Goal: Information Seeking & Learning: Check status

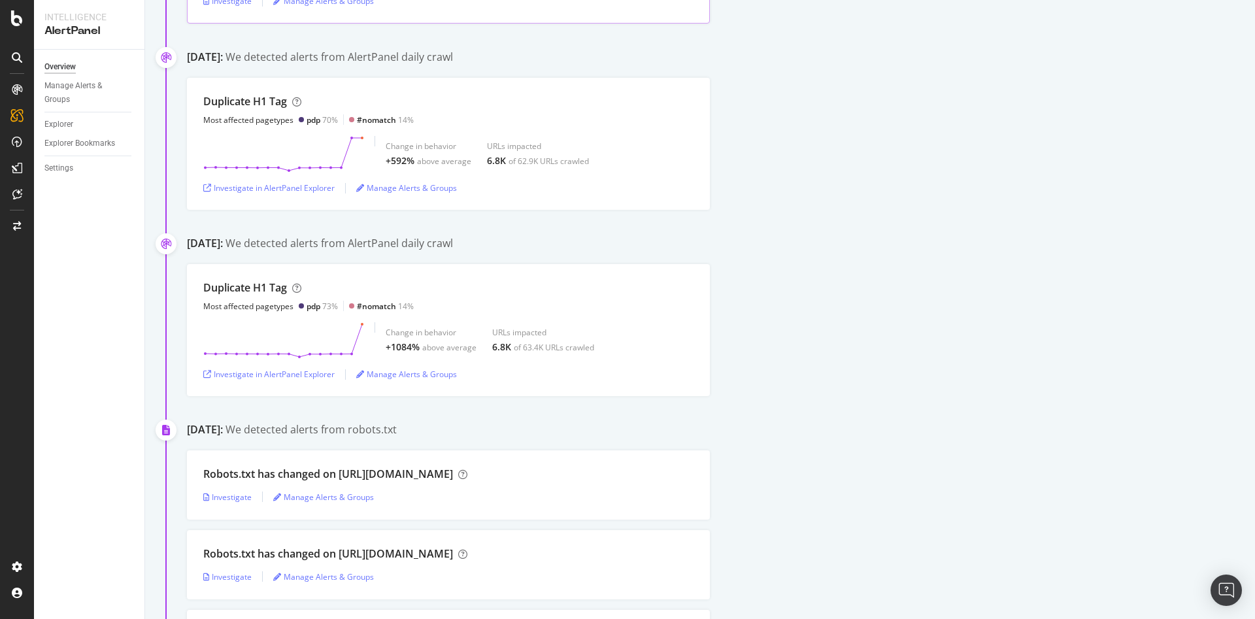
scroll to position [3758, 0]
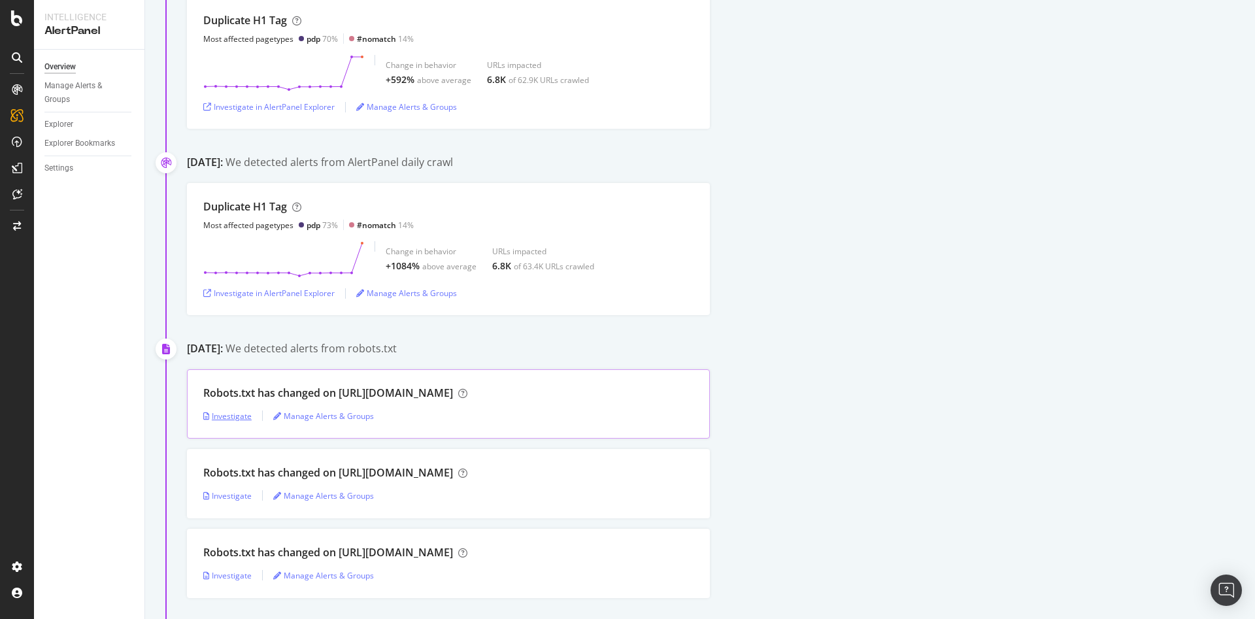
click at [228, 418] on div "Investigate" at bounding box center [227, 415] width 48 height 11
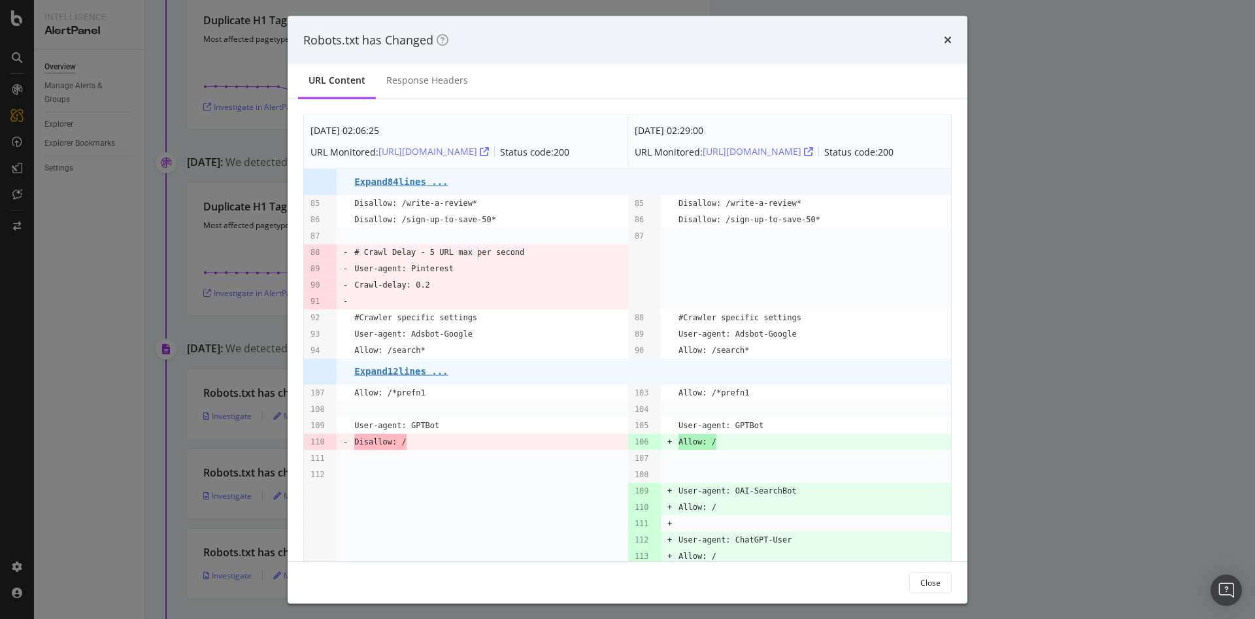
click at [1121, 346] on div "Robots.txt has Changed URL Content Response Headers [DATE] 02:06:25 URL Monitor…" at bounding box center [627, 309] width 1255 height 619
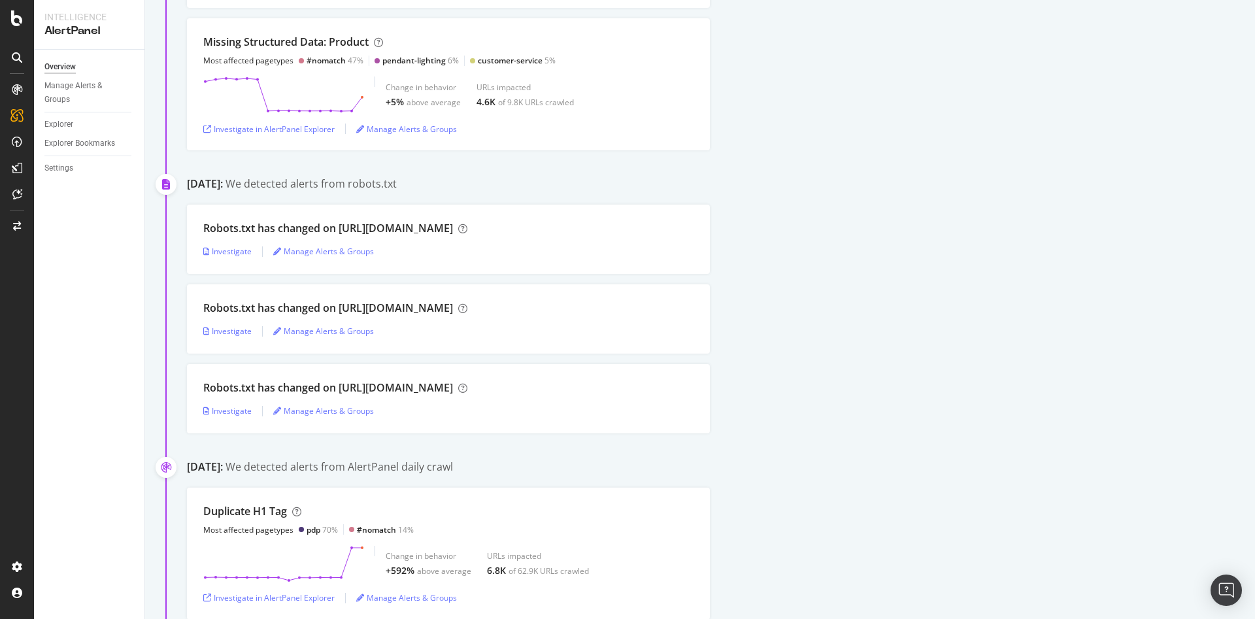
scroll to position [3262, 0]
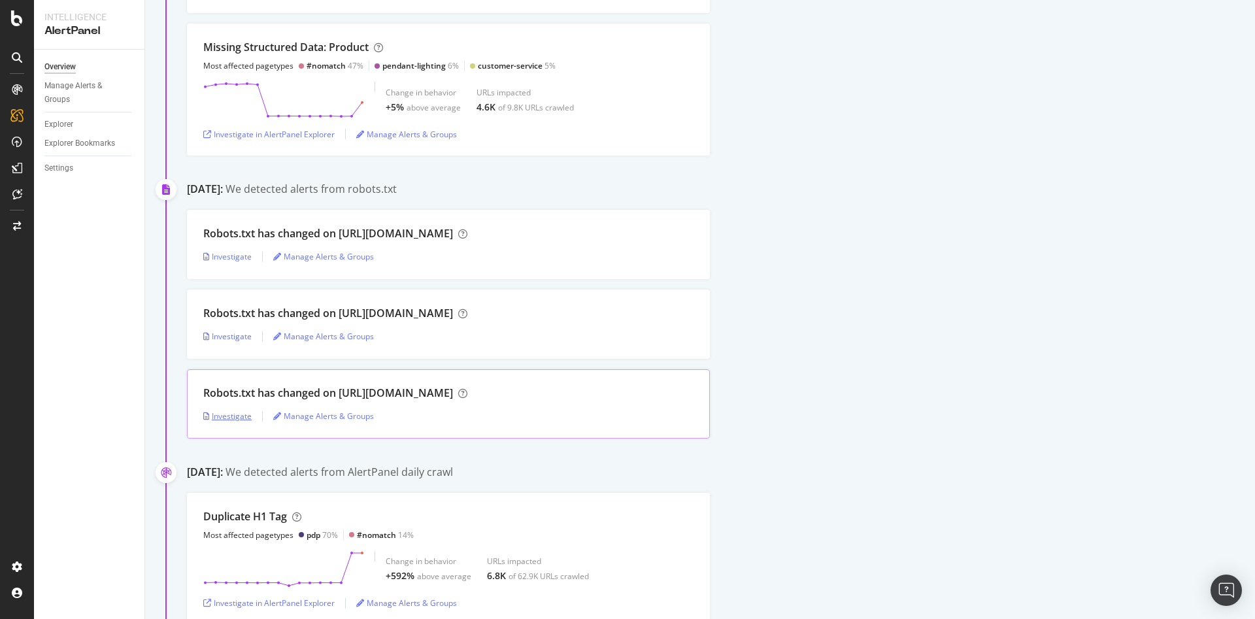
click at [229, 417] on div "Investigate" at bounding box center [227, 415] width 48 height 11
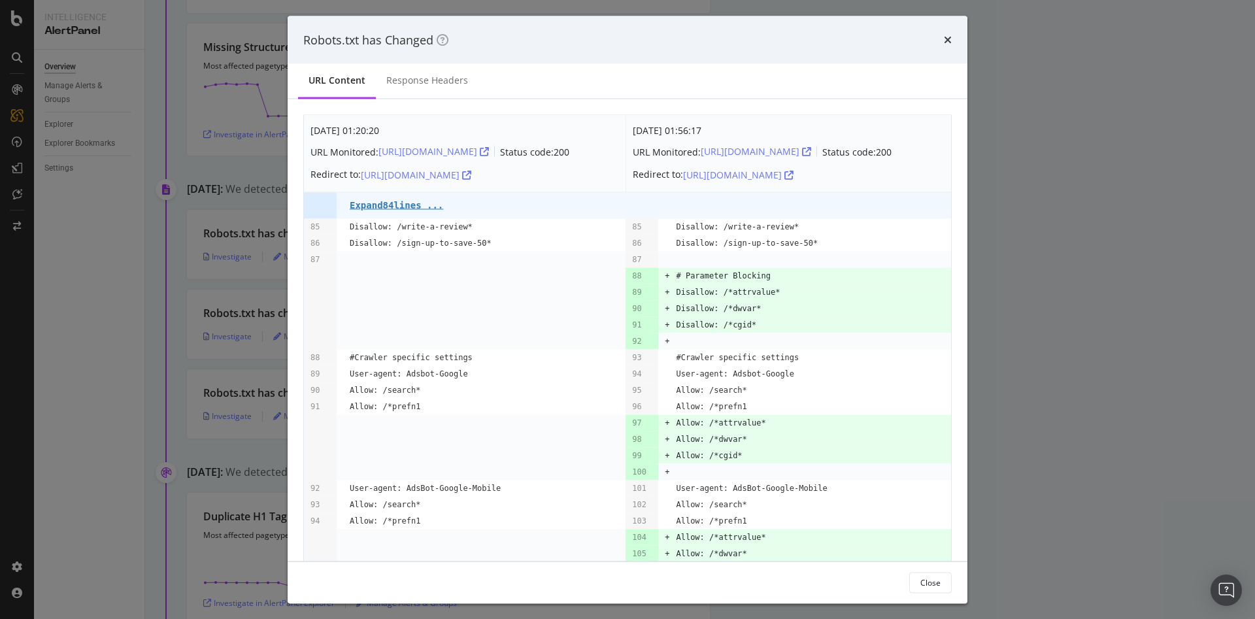
click at [623, 50] on div "Robots.txt has Changed" at bounding box center [628, 40] width 680 height 48
click at [945, 41] on icon "times" at bounding box center [948, 40] width 8 height 10
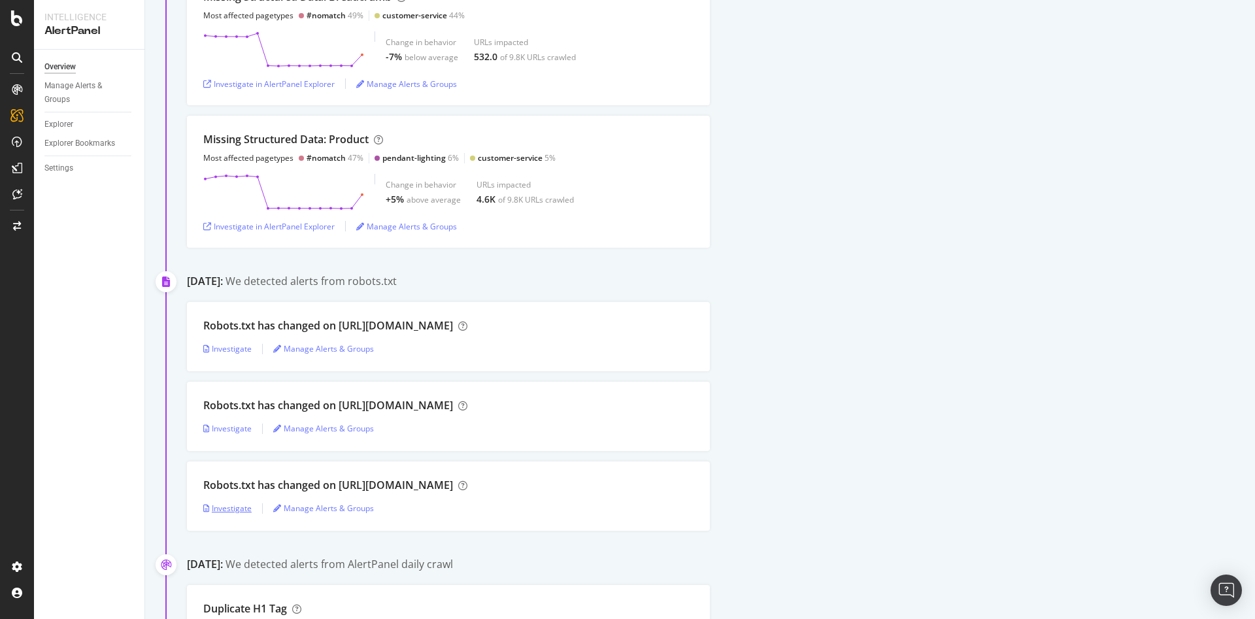
scroll to position [3163, 0]
